Goal: Check status: Check status

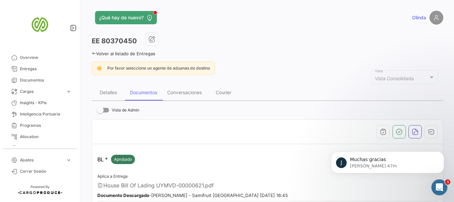
scroll to position [718, 0]
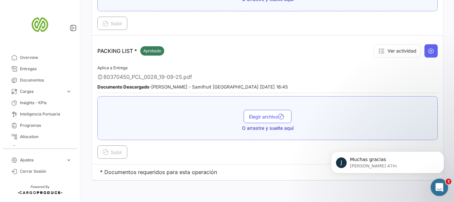
click at [435, 185] on icon "Abrir Intercom Messenger" at bounding box center [438, 186] width 11 height 11
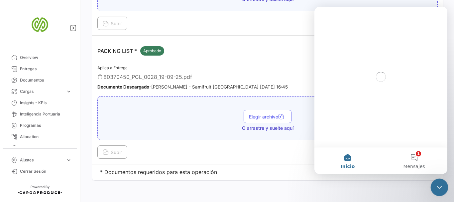
scroll to position [0, 0]
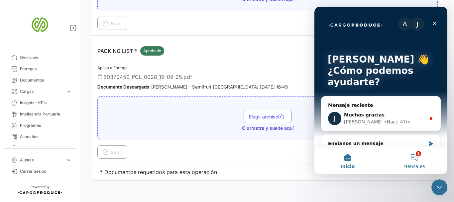
click at [411, 164] on span "Mensajes" at bounding box center [414, 166] width 22 height 5
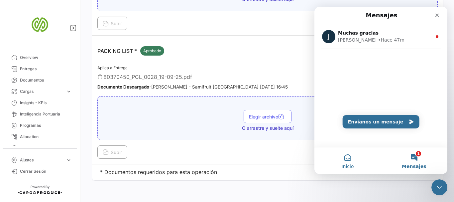
click at [347, 159] on button "Inicio" at bounding box center [347, 160] width 66 height 27
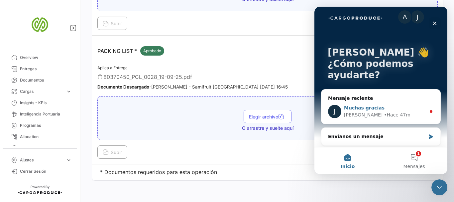
scroll to position [9, 0]
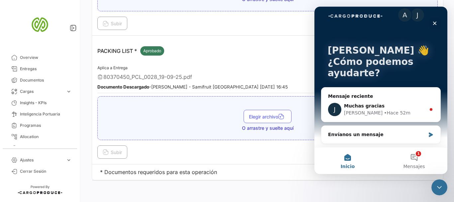
click at [258, 174] on td "* Documentos requeridos para esta operación" at bounding box center [267, 172] width 351 height 16
click at [434, 23] on icon "Cerrar" at bounding box center [435, 24] width 4 height 4
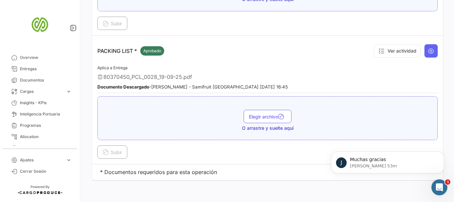
scroll to position [0, 0]
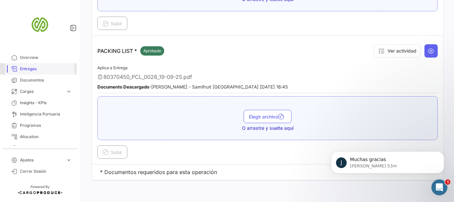
click at [27, 69] on span "Entregas" at bounding box center [46, 69] width 52 height 6
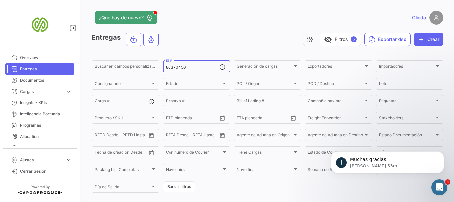
drag, startPoint x: 200, startPoint y: 66, endPoint x: 120, endPoint y: 72, distance: 80.6
click at [0, 0] on div "Buscar en [PERSON_NAME] personalizados... 80370450 EE # Generación [PERSON_NAME…" at bounding box center [0, 0] width 0 height 0
